Goal: Task Accomplishment & Management: Manage account settings

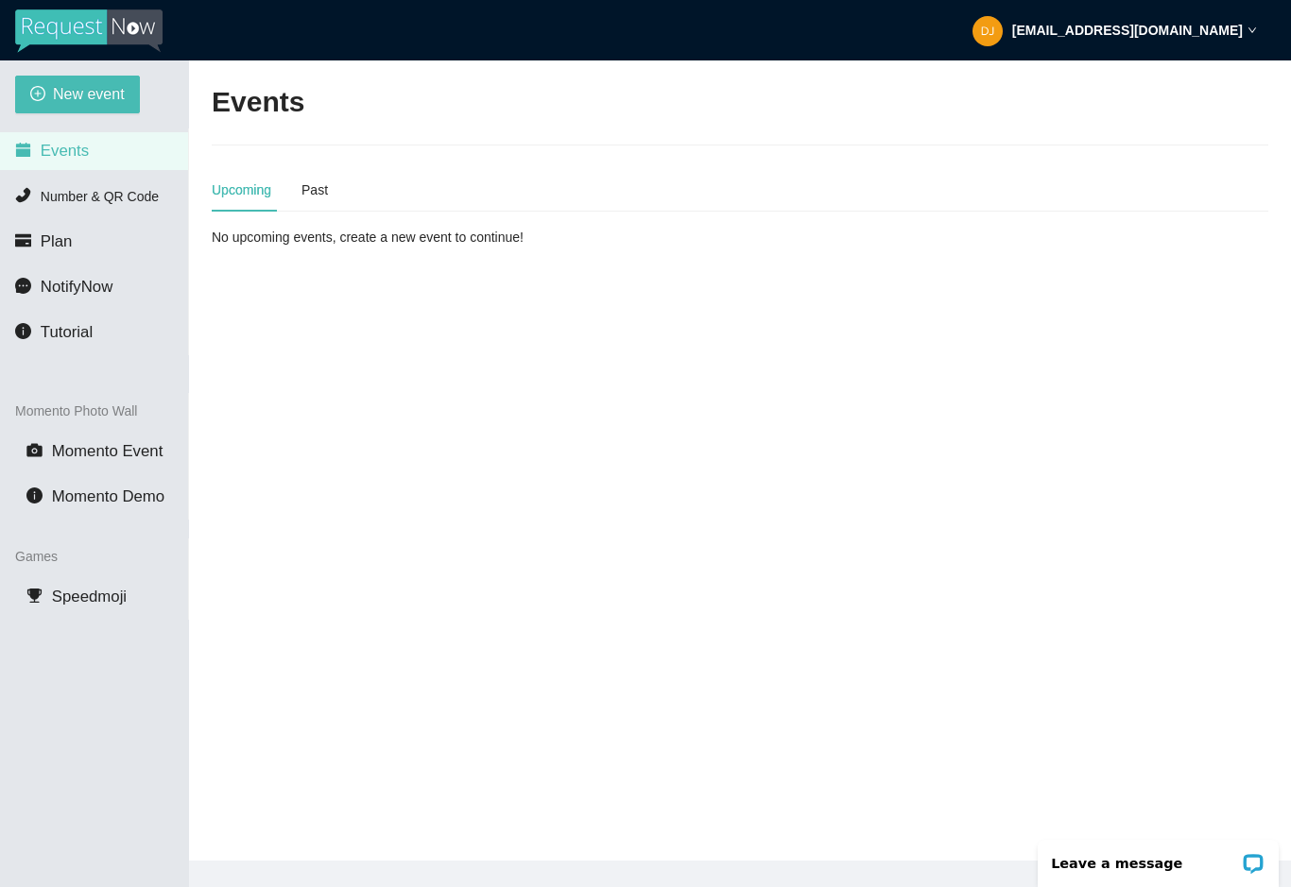
click at [1231, 43] on div "djdannygmix@gmail.com" at bounding box center [1114, 30] width 284 height 60
click at [1126, 308] on main "Events Upcoming Past No upcoming events, create a new event to continue!" at bounding box center [740, 460] width 1102 height 800
click at [47, 230] on li "Plan" at bounding box center [94, 242] width 188 height 38
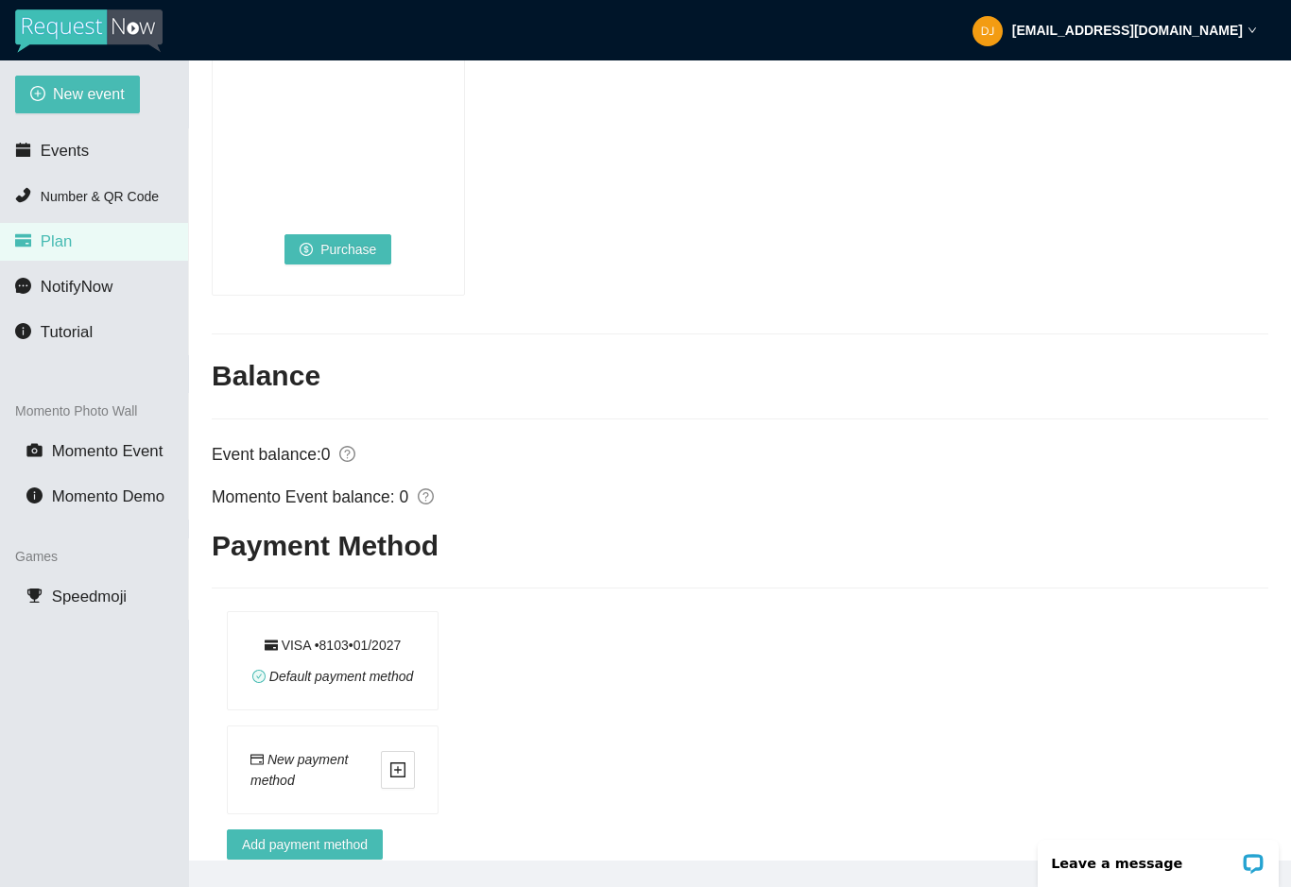
scroll to position [1376, 0]
click at [373, 667] on div "Default payment method" at bounding box center [333, 677] width 162 height 21
click at [335, 856] on span "Add payment method" at bounding box center [305, 845] width 126 height 21
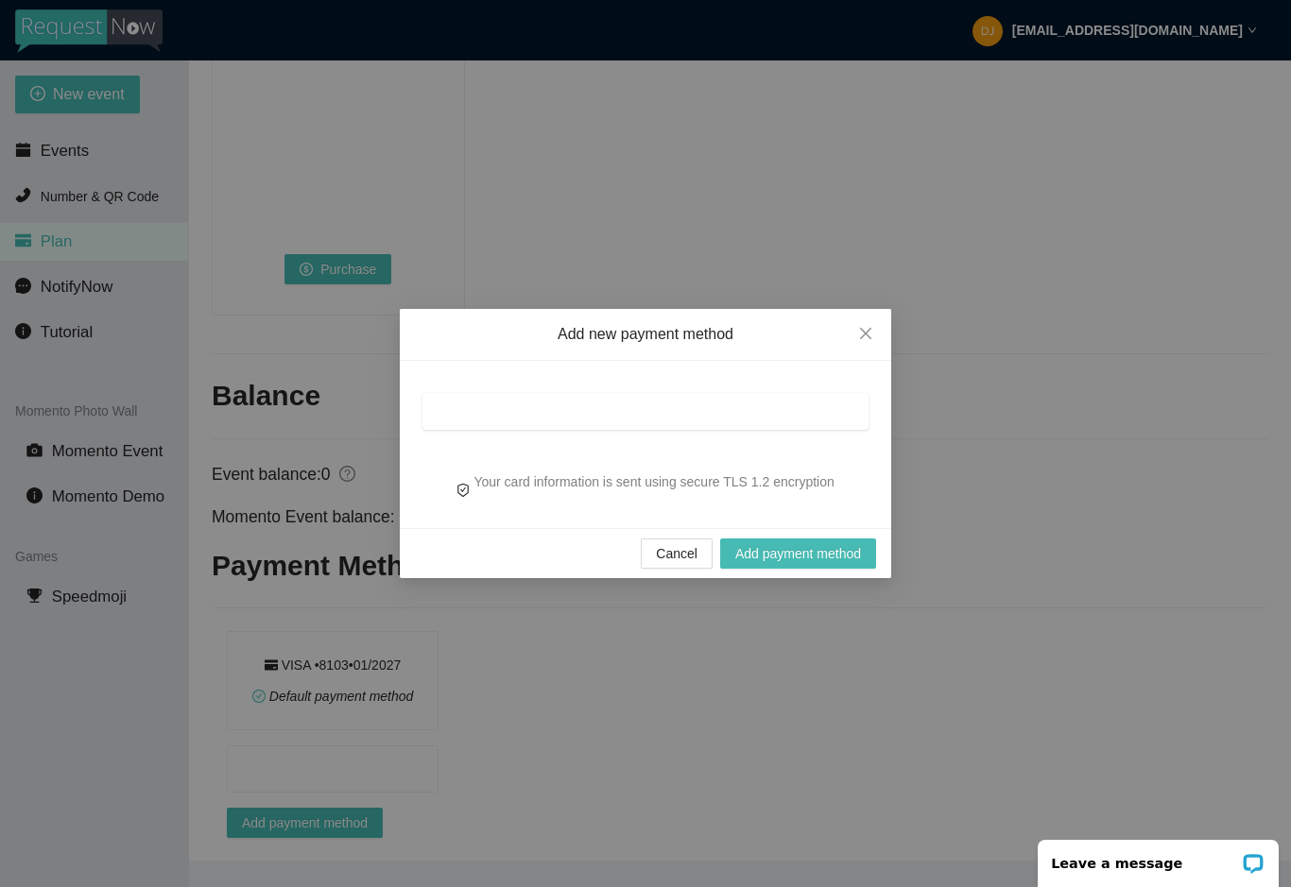
scroll to position [1334, 0]
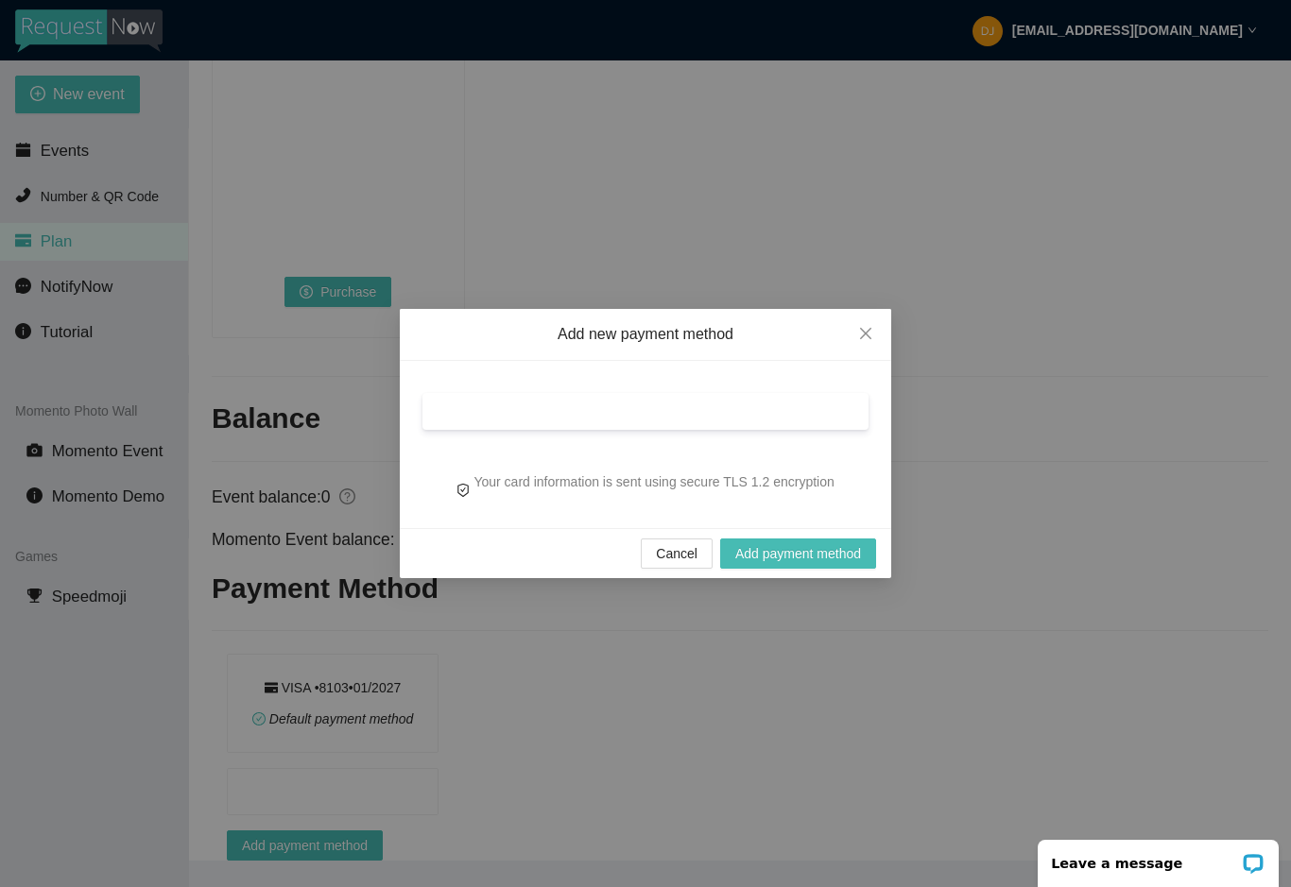
click at [806, 558] on span "Add payment method" at bounding box center [798, 553] width 126 height 21
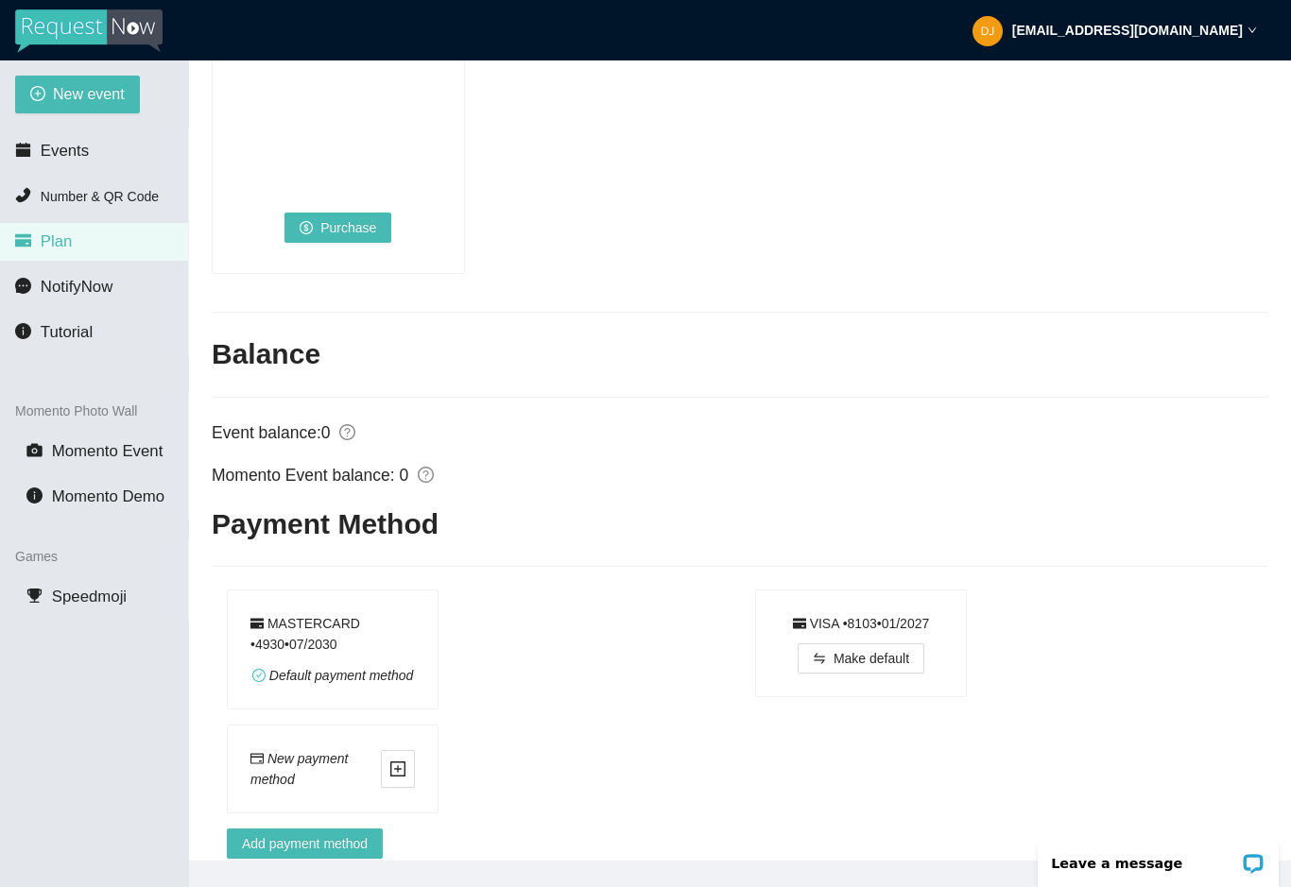
scroll to position [1397, 0]
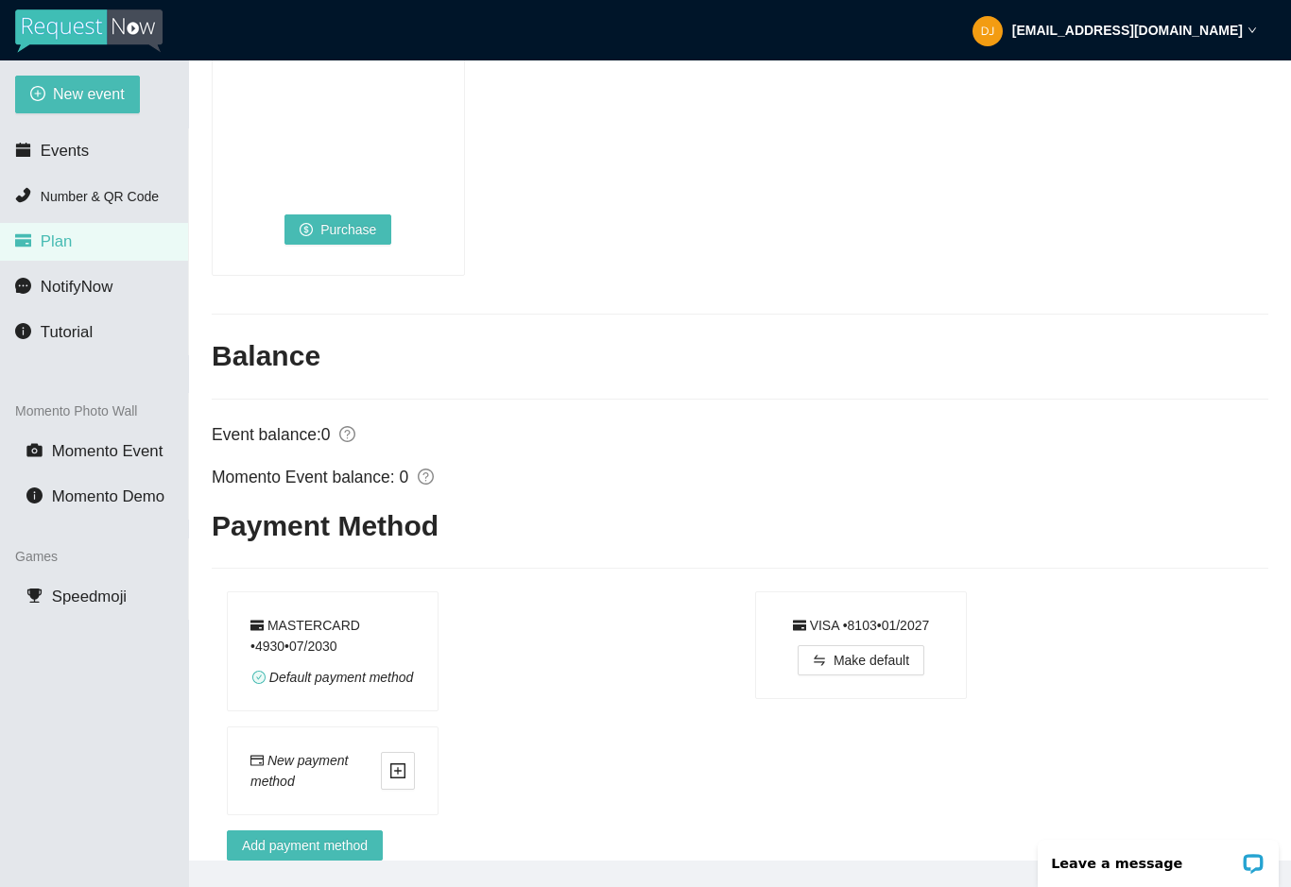
click at [1184, 32] on strong "djdannygmix@gmail.com" at bounding box center [1127, 30] width 231 height 15
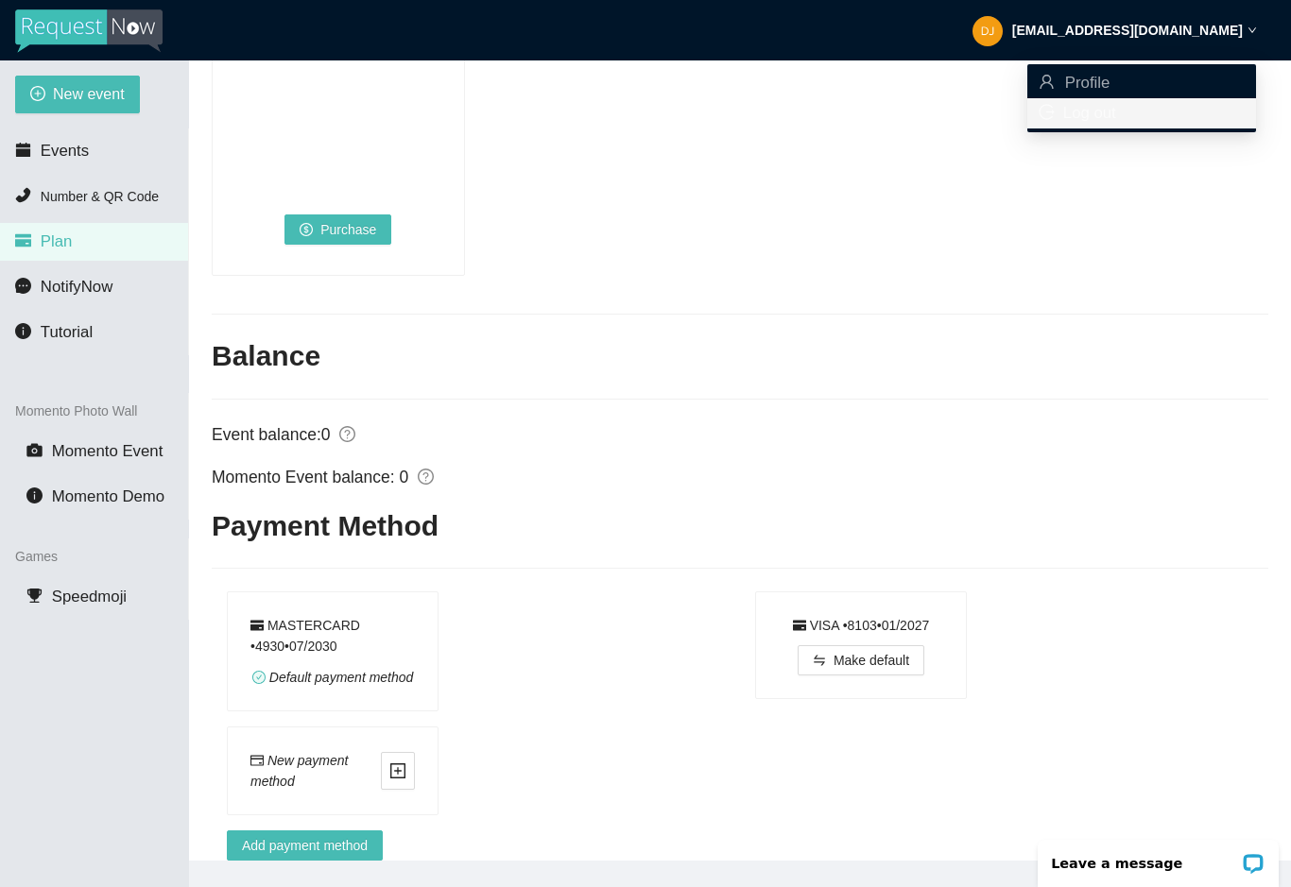
click at [1105, 115] on span "Log out" at bounding box center [1089, 113] width 53 height 18
